Goal: Entertainment & Leisure: Consume media (video, audio)

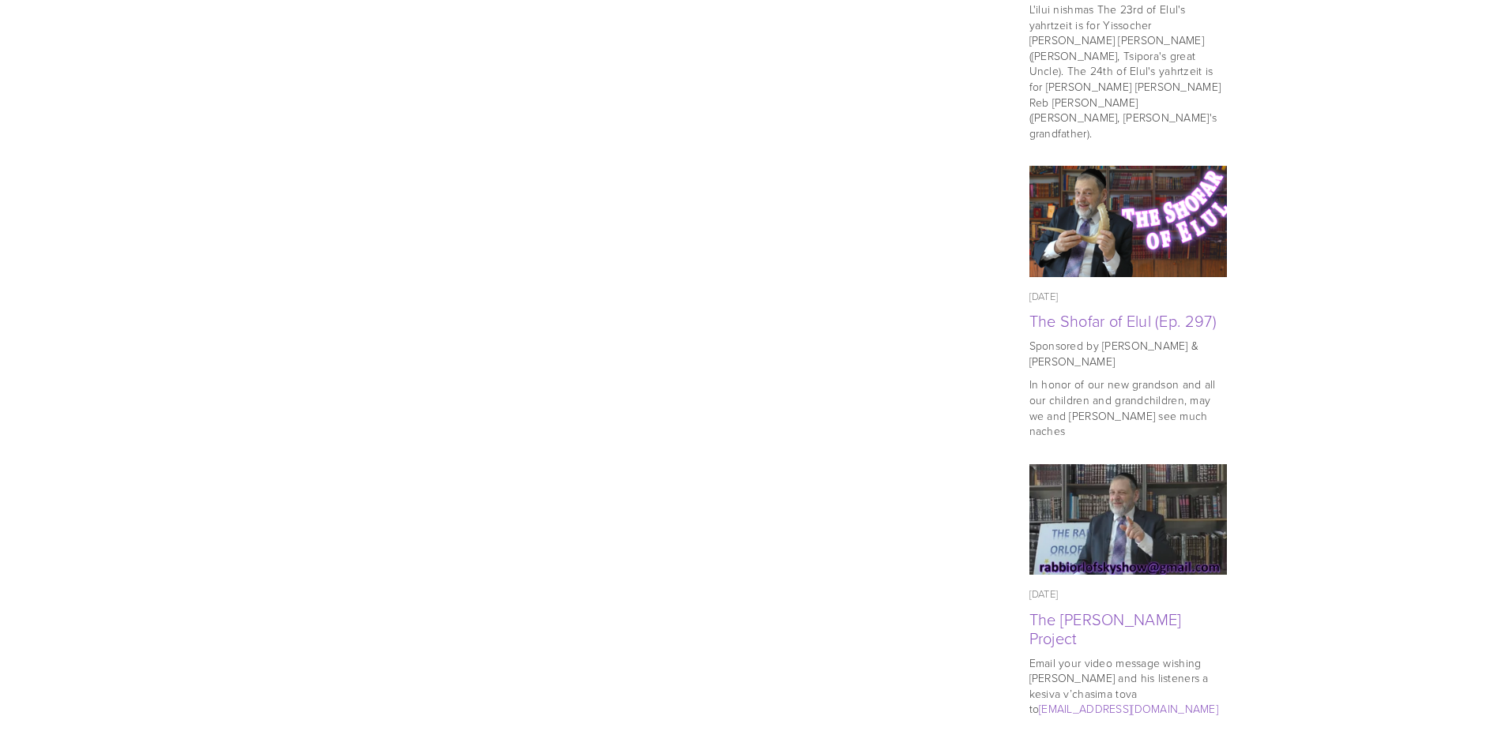
scroll to position [1027, 0]
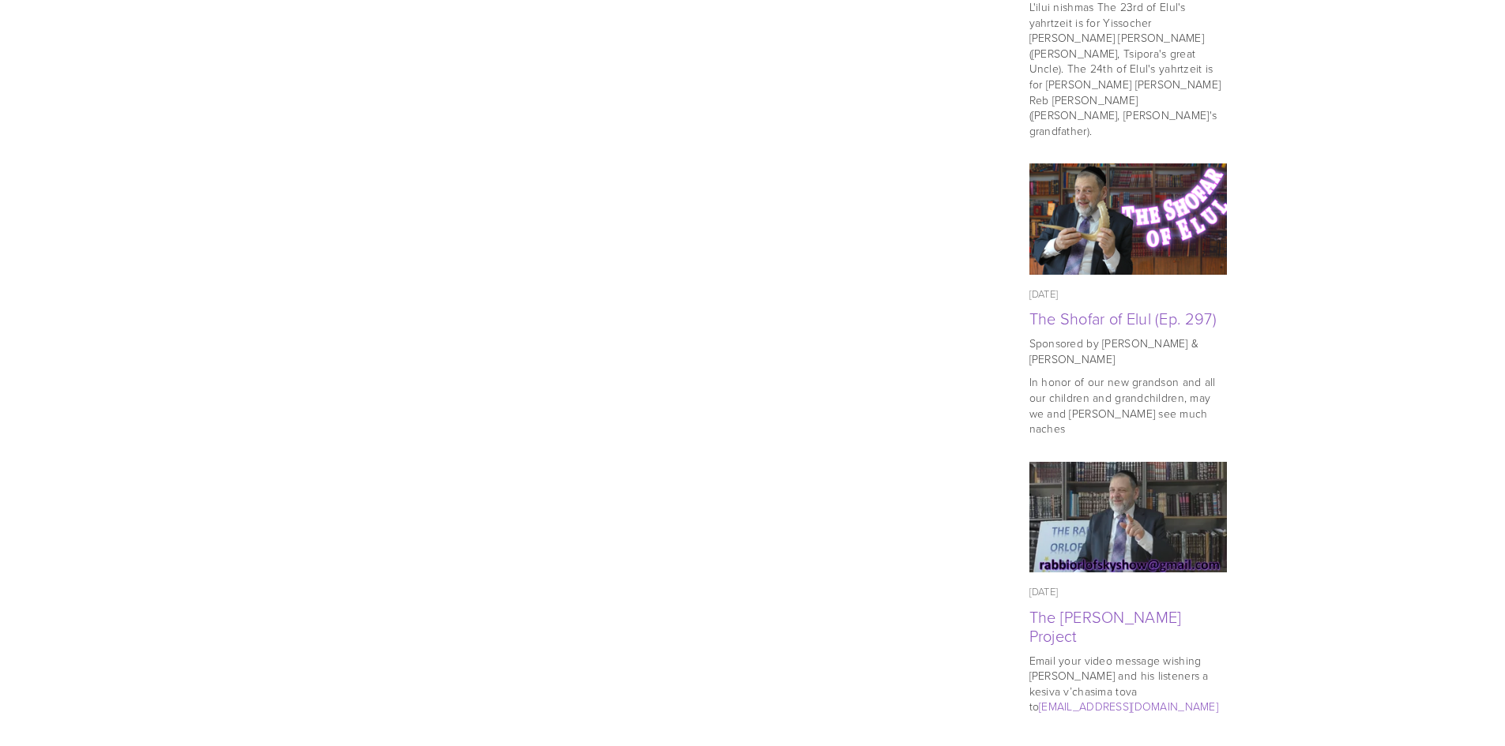
click at [689, 696] on div at bounding box center [634, 682] width 738 height 38
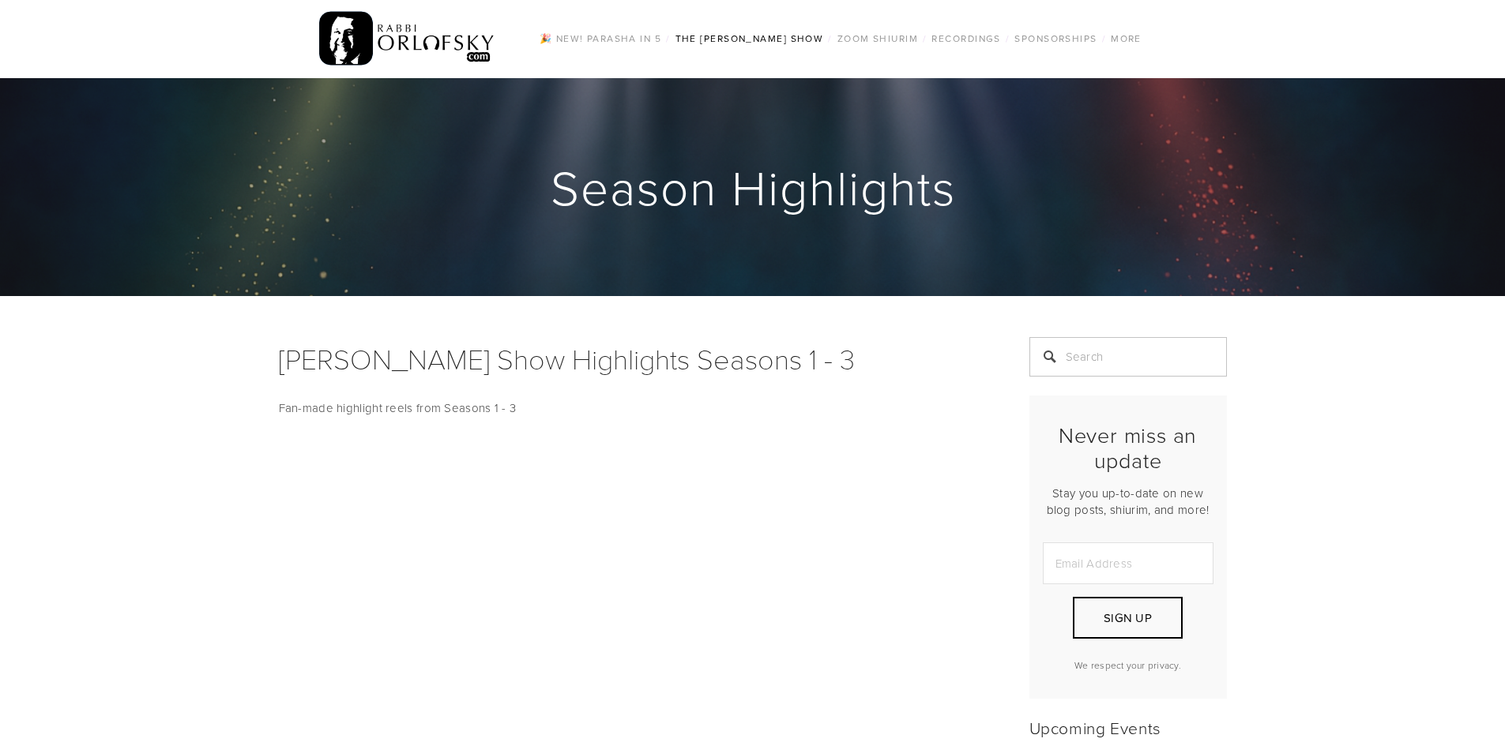
scroll to position [0, 0]
click at [427, 41] on img at bounding box center [407, 40] width 176 height 62
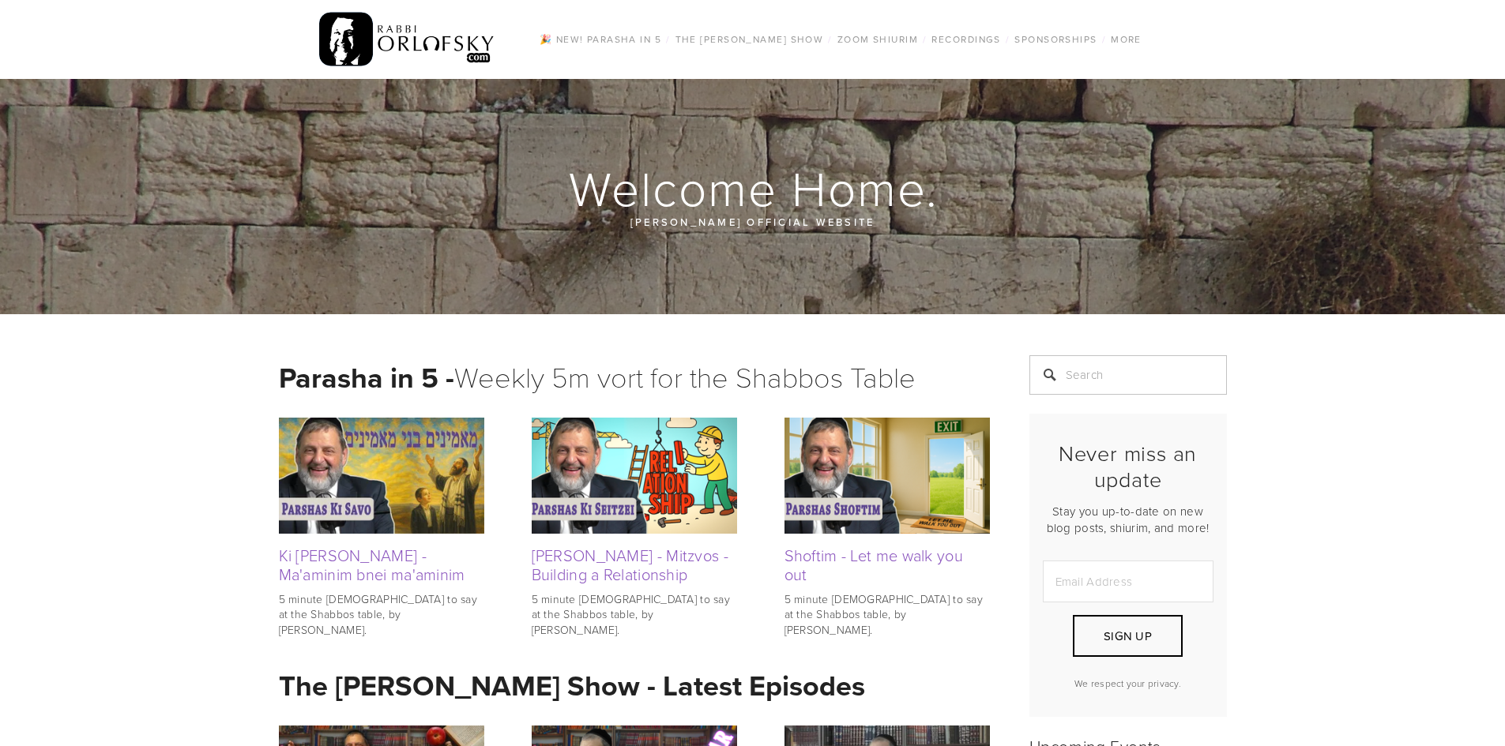
click at [666, 481] on img at bounding box center [634, 475] width 205 height 115
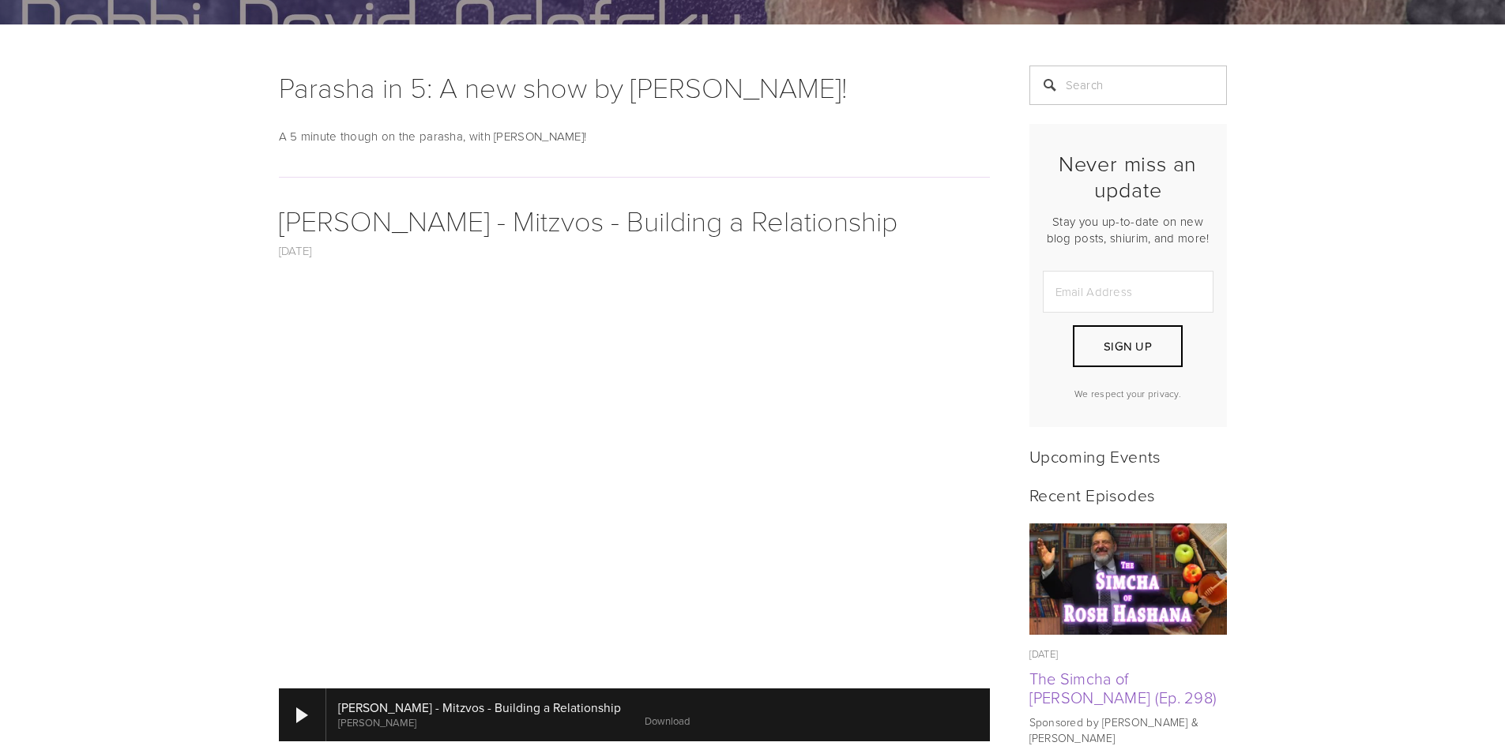
scroll to position [316, 0]
